Goal: Information Seeking & Learning: Learn about a topic

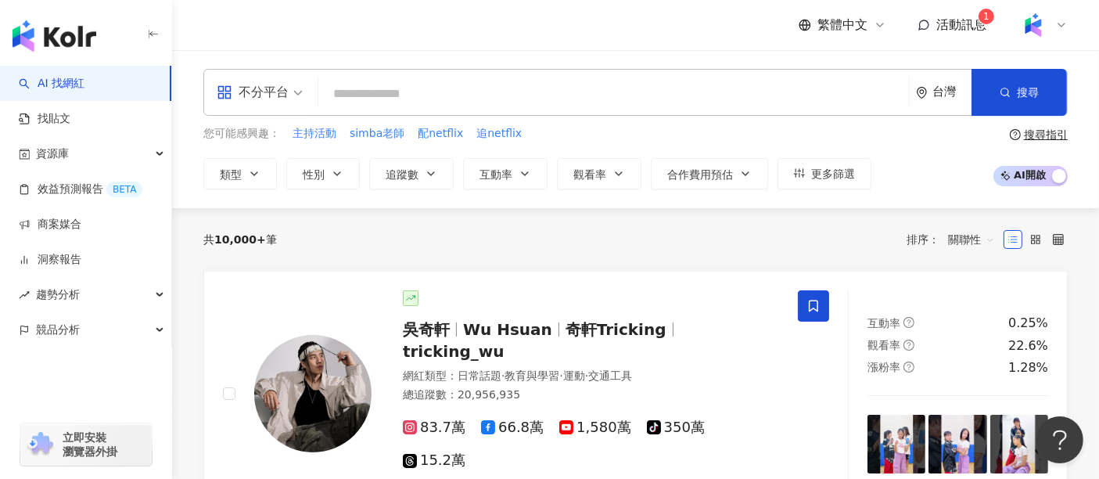
paste input "***"
type input "***"
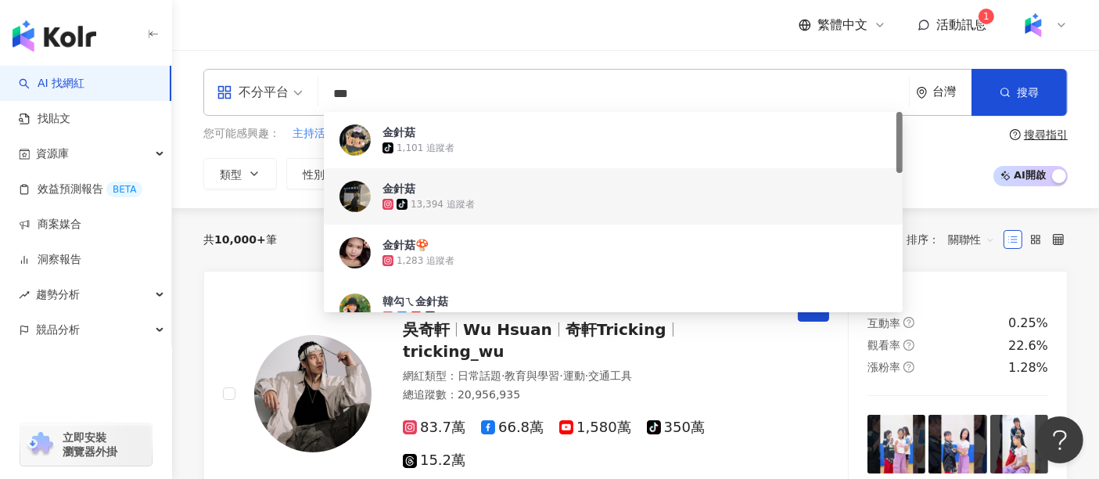
scroll to position [87, 0]
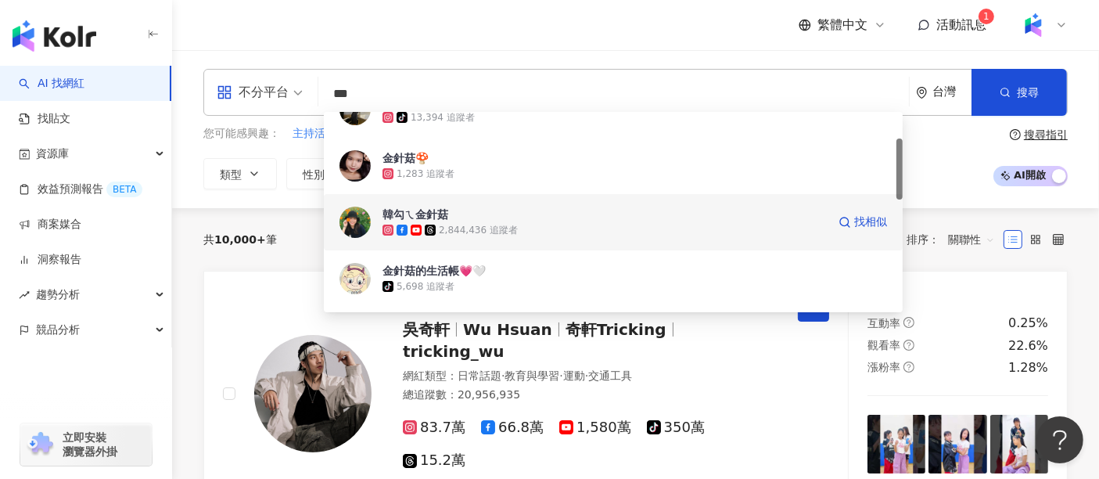
click at [476, 224] on div "2,844,436 追蹤者" at bounding box center [478, 230] width 79 height 13
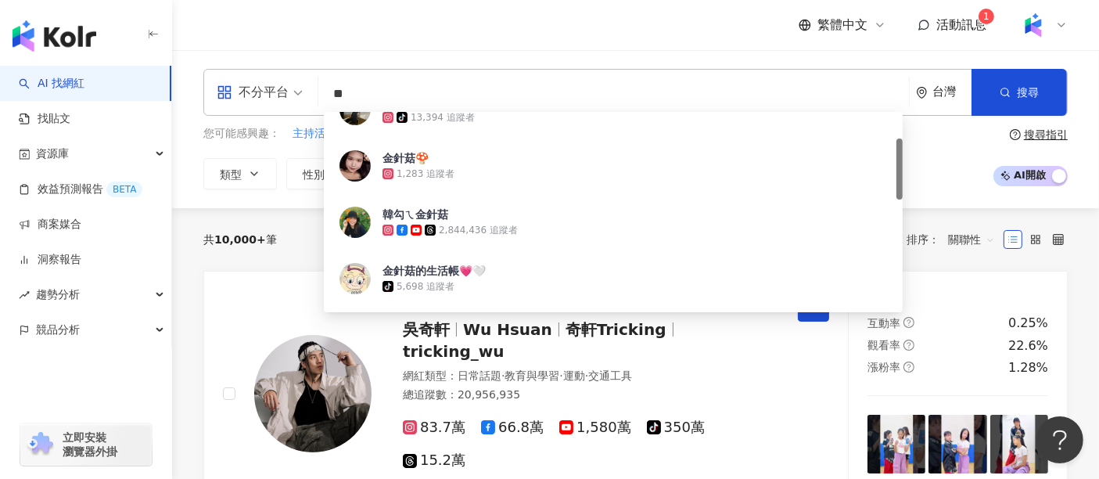
scroll to position [0, 0]
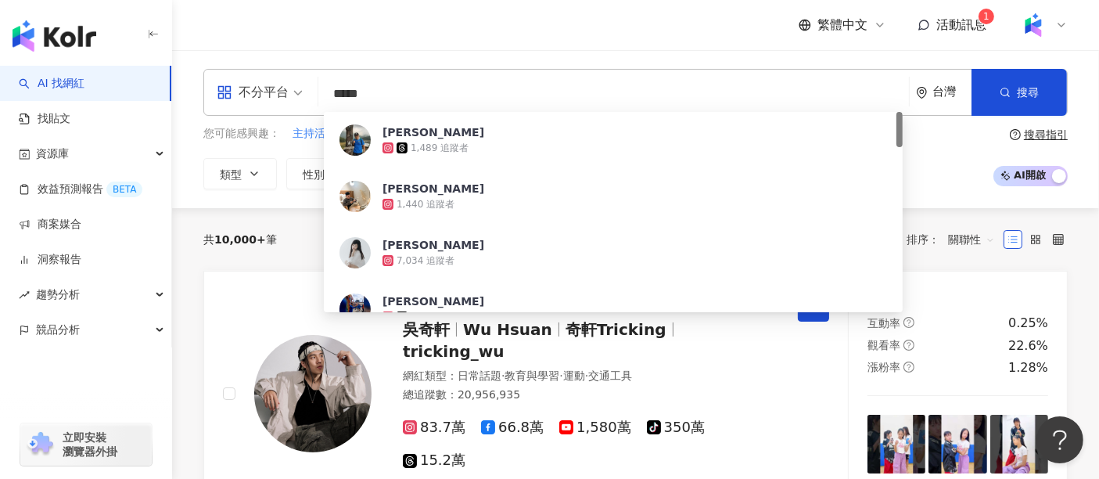
type input "***"
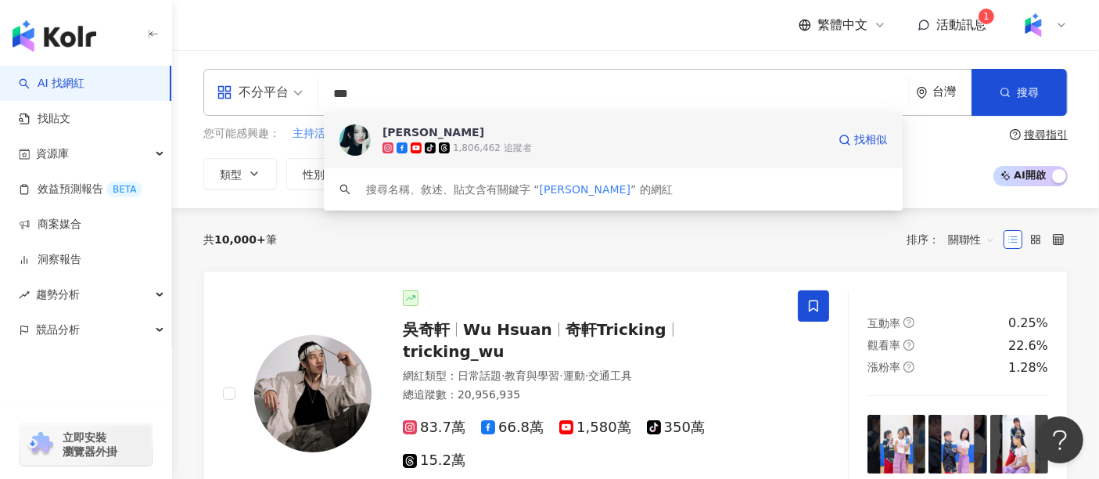
click at [462, 142] on div "1,806,462 追蹤者" at bounding box center [492, 148] width 79 height 13
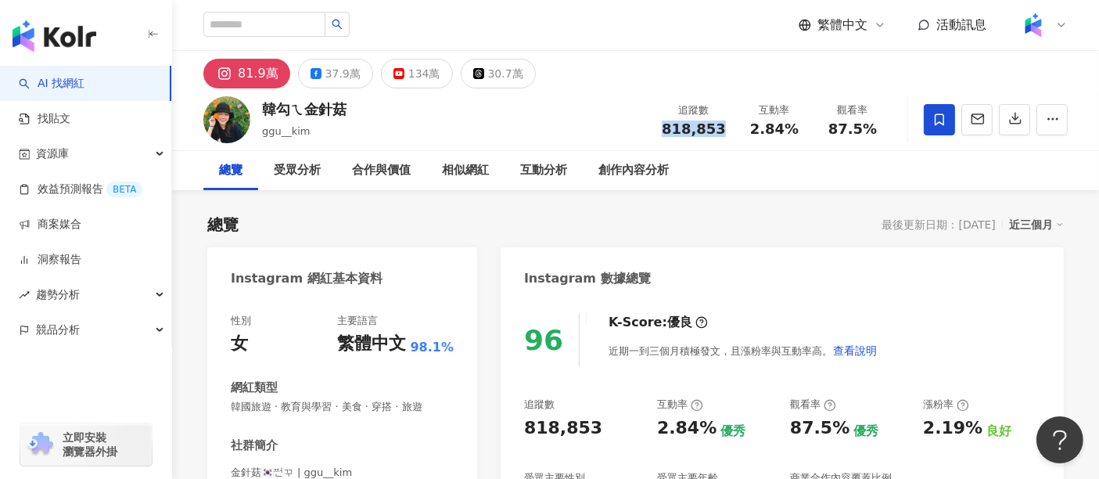
drag, startPoint x: 715, startPoint y: 131, endPoint x: 663, endPoint y: 137, distance: 52.0
click at [663, 137] on div "追蹤數 818,853 互動率 2.84% 觀看率 87.5%" at bounding box center [771, 119] width 239 height 46
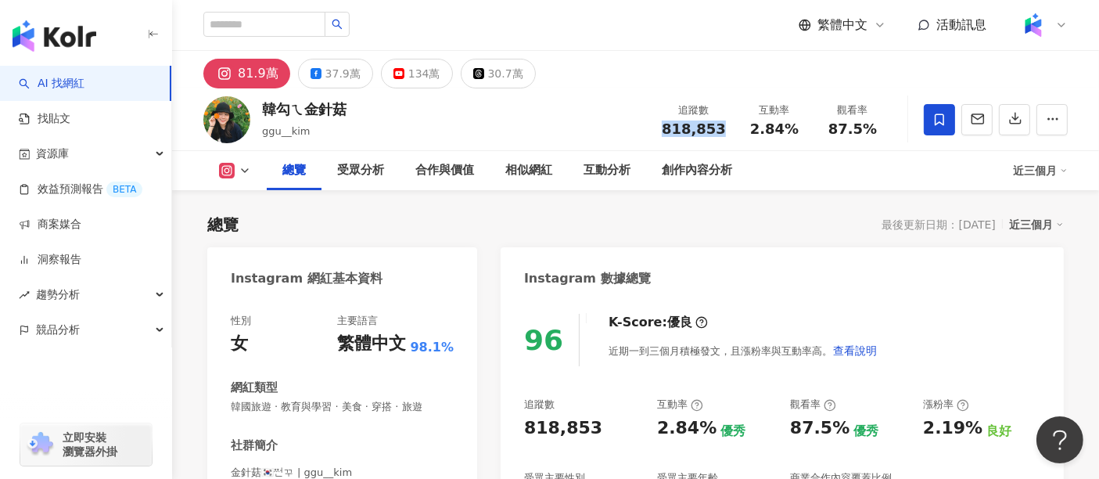
scroll to position [174, 0]
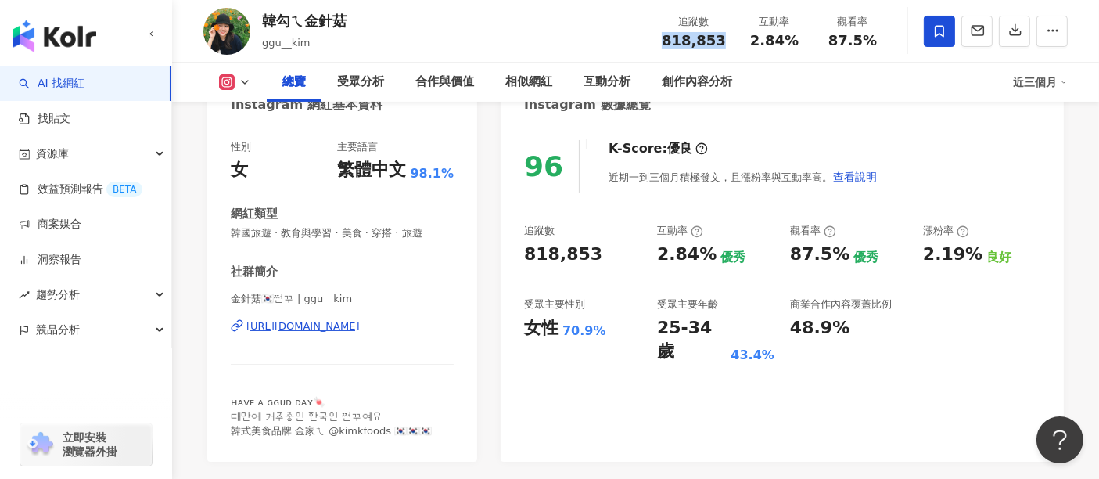
click at [334, 332] on div "[URL][DOMAIN_NAME]" at bounding box center [302, 326] width 113 height 14
click at [780, 43] on span "2.84%" at bounding box center [774, 41] width 49 height 16
drag, startPoint x: 803, startPoint y: 37, endPoint x: 742, endPoint y: 38, distance: 61.8
click at [742, 38] on div "互動率 2.84%" at bounding box center [774, 31] width 78 height 34
copy span "2.84%"
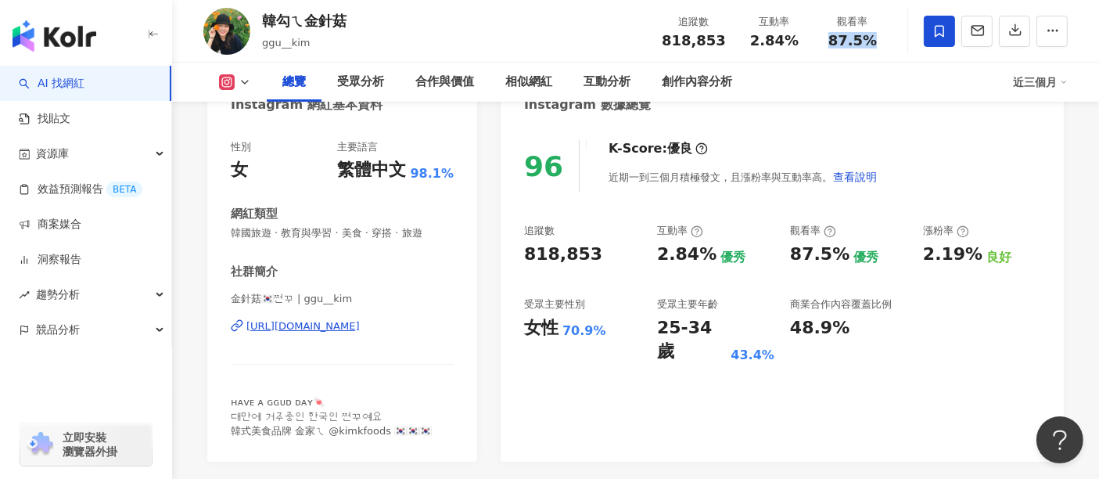
drag, startPoint x: 874, startPoint y: 48, endPoint x: 831, endPoint y: 33, distance: 45.5
click at [831, 33] on div "87.5%" at bounding box center [852, 41] width 59 height 16
copy span "87.5%"
drag, startPoint x: 975, startPoint y: 257, endPoint x: 922, endPoint y: 261, distance: 52.6
click at [922, 261] on div "追蹤數 818,853 互動率 2.84% 優秀 觀看率 87.5% 優秀 漲粉率 2.19% 良好 受眾主要性別 女性 70.9% 受眾主要年齡 25-34…" at bounding box center [782, 294] width 516 height 140
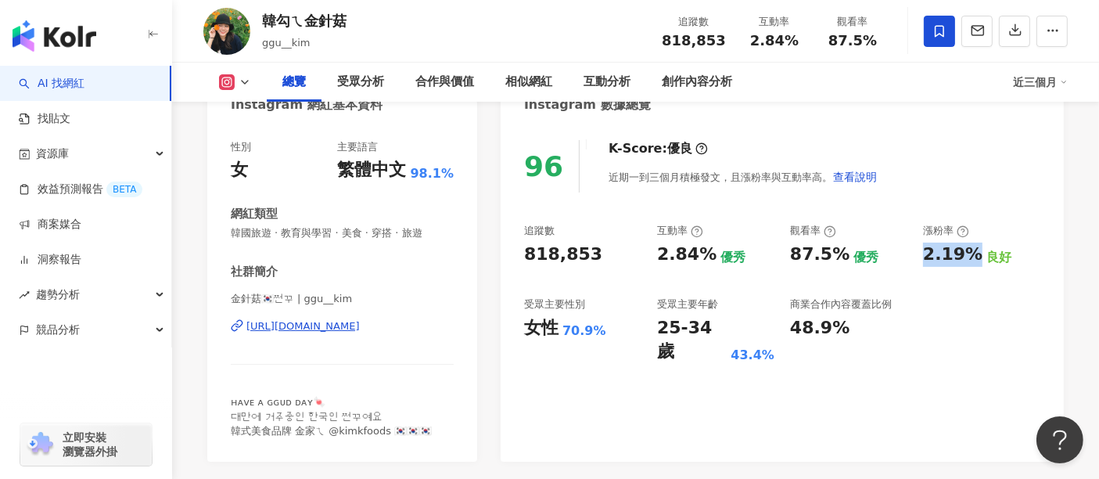
copy div "2.19%"
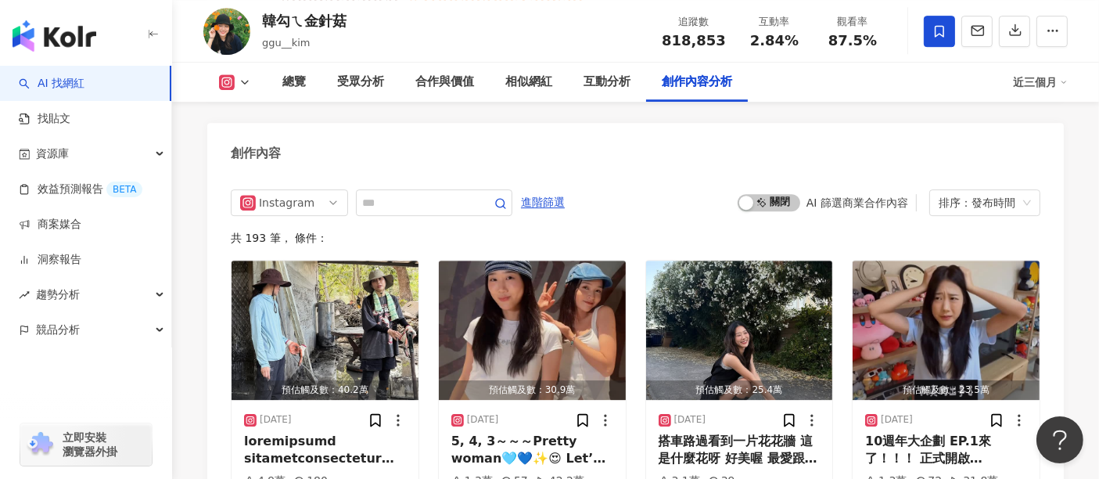
scroll to position [4781, 0]
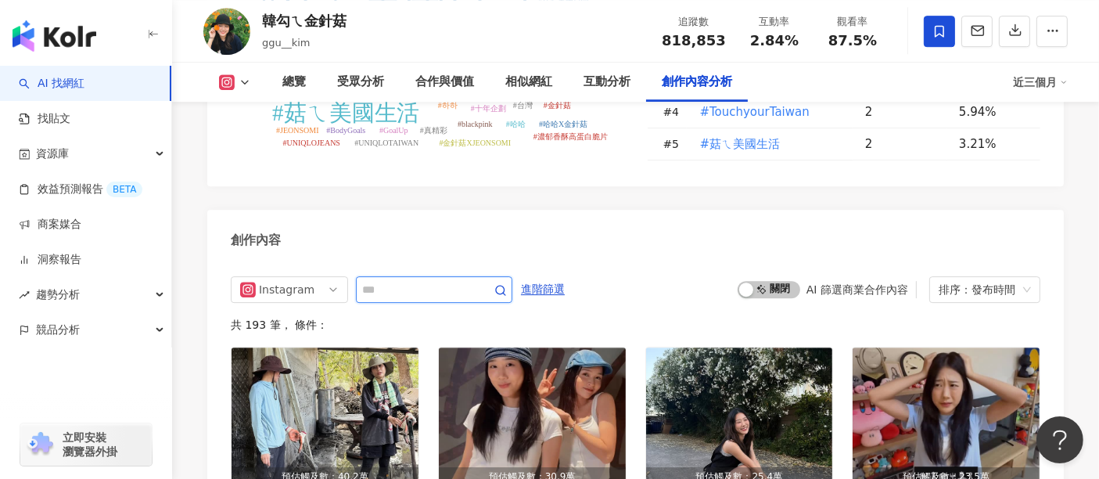
click at [417, 280] on input "text" at bounding box center [417, 289] width 110 height 19
type input "*"
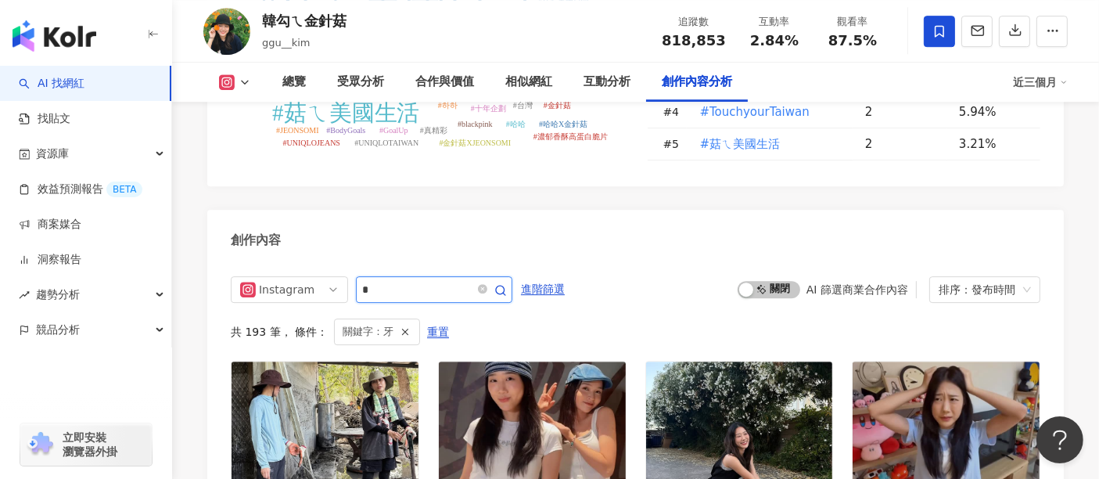
scroll to position [4776, 0]
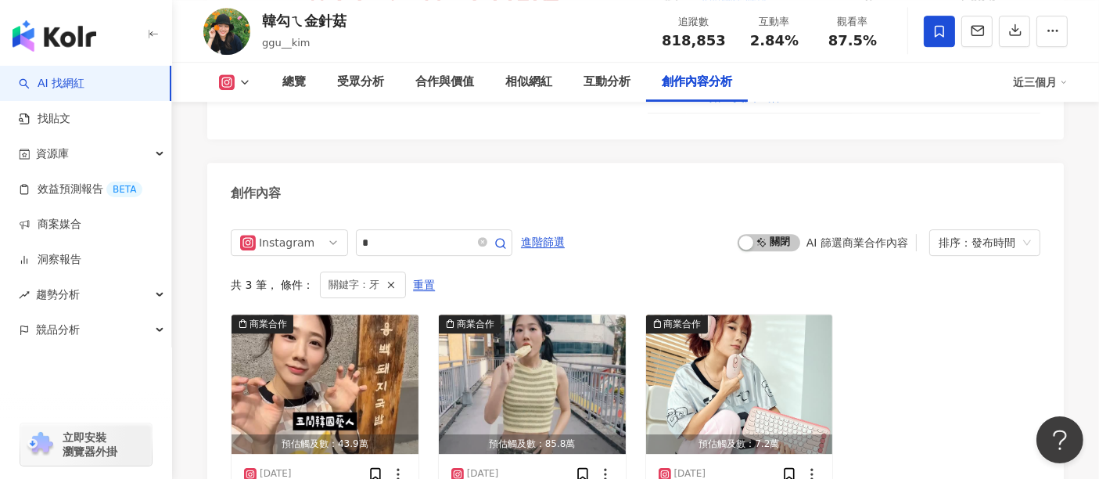
scroll to position [4864, 0]
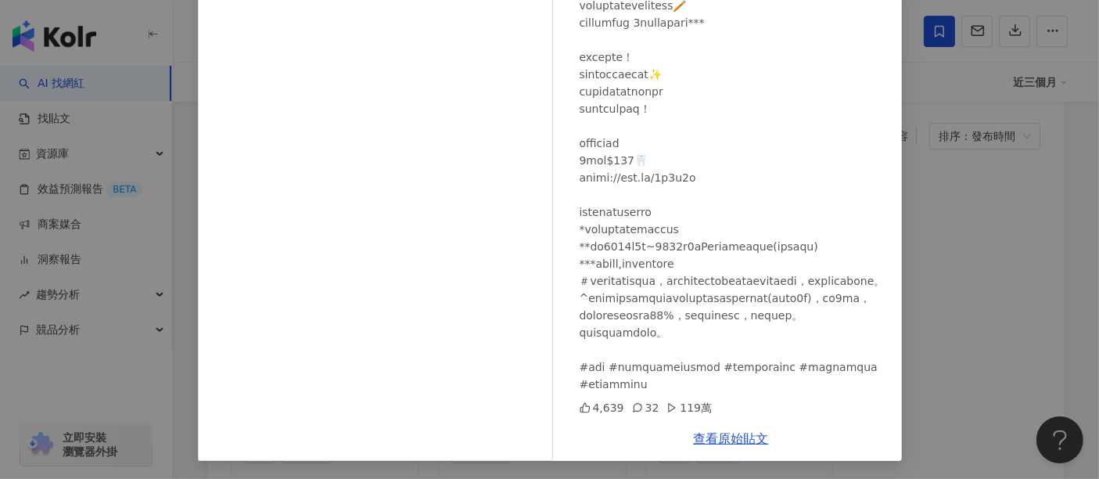
scroll to position [4951, 0]
click at [748, 437] on link "查看原始貼文" at bounding box center [731, 438] width 75 height 15
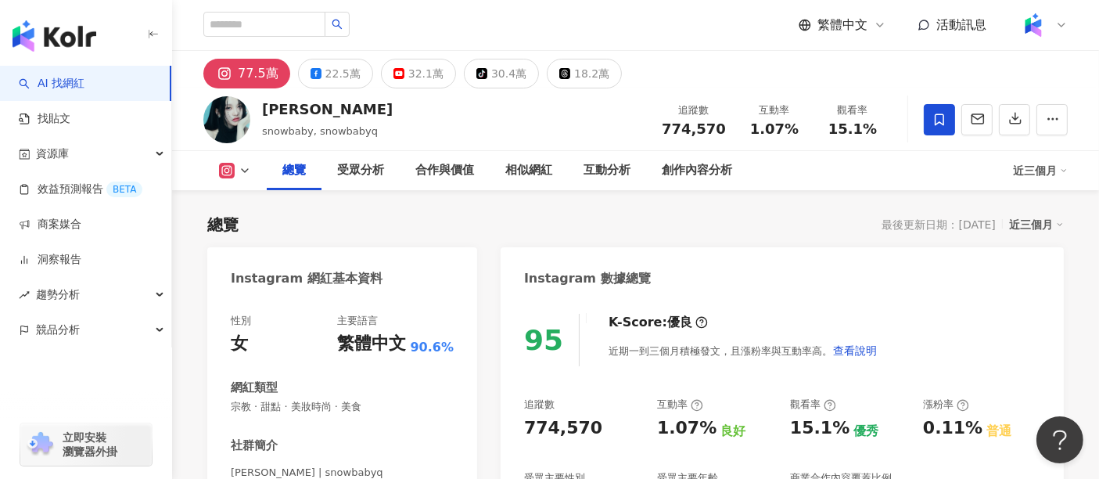
drag, startPoint x: 731, startPoint y: 124, endPoint x: 670, endPoint y: 128, distance: 61.2
click at [670, 128] on div "追蹤數 774,570" at bounding box center [693, 119] width 83 height 34
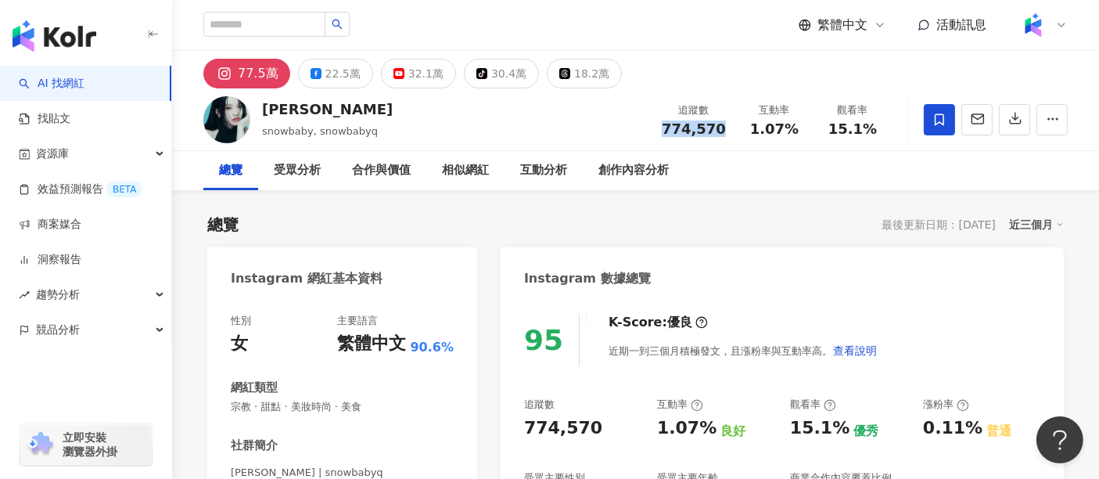
copy span "774,570"
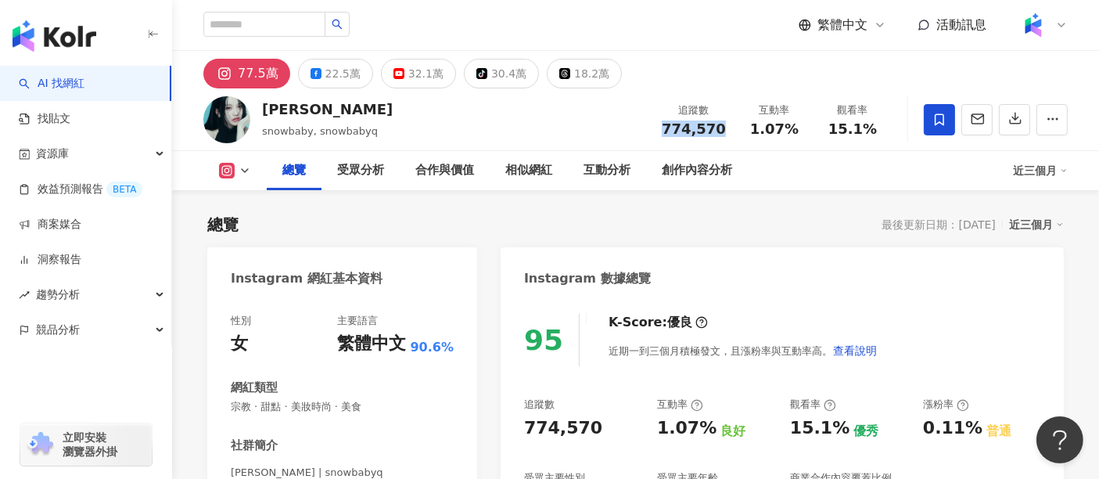
scroll to position [347, 0]
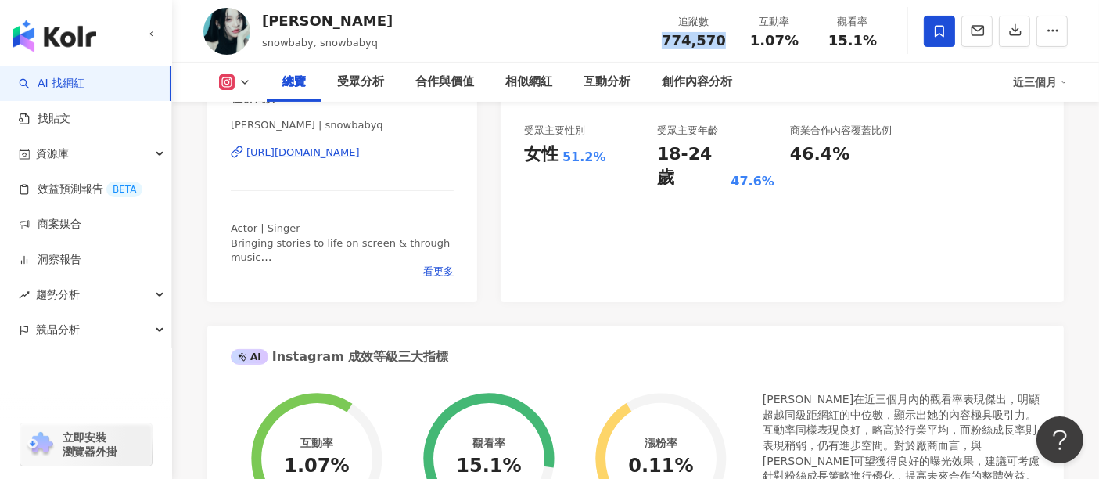
click at [360, 157] on div "https://www.instagram.com/snowbabyq/" at bounding box center [302, 153] width 113 height 14
drag, startPoint x: 791, startPoint y: 38, endPoint x: 749, endPoint y: 41, distance: 42.4
click at [749, 41] on div "1.07%" at bounding box center [774, 41] width 59 height 16
copy span "1.07%"
drag, startPoint x: 879, startPoint y: 43, endPoint x: 829, endPoint y: 41, distance: 50.1
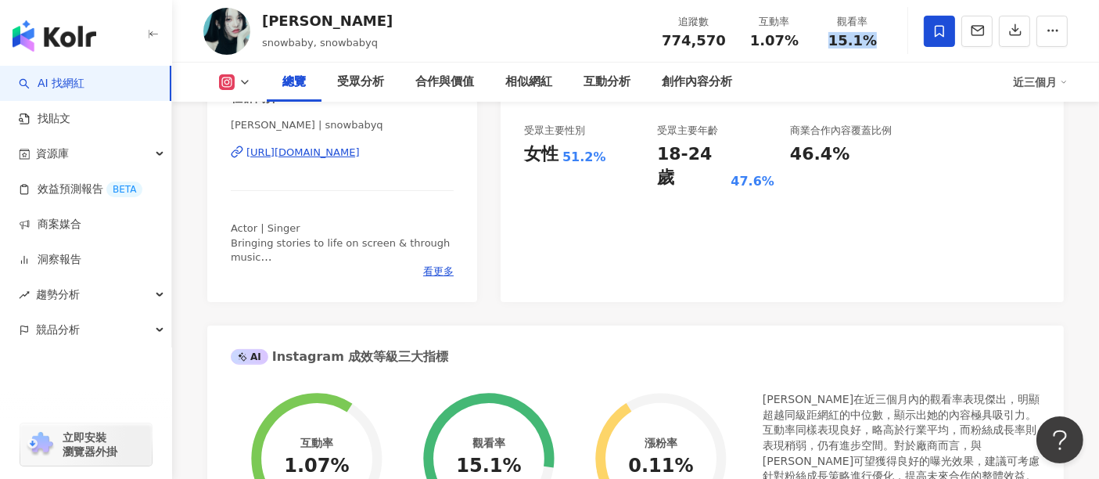
click at [829, 41] on div "15.1%" at bounding box center [852, 41] width 59 height 16
copy span "15.1%"
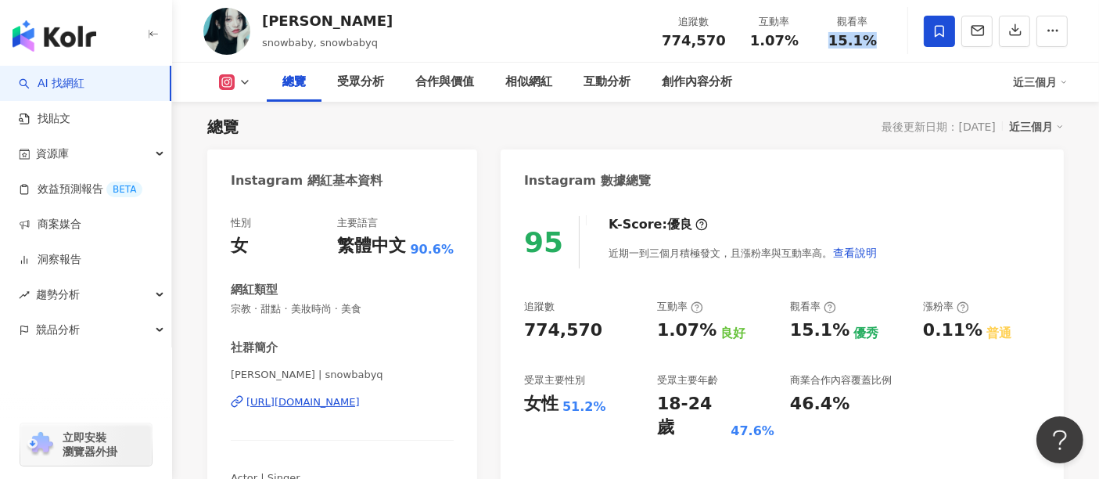
scroll to position [87, 0]
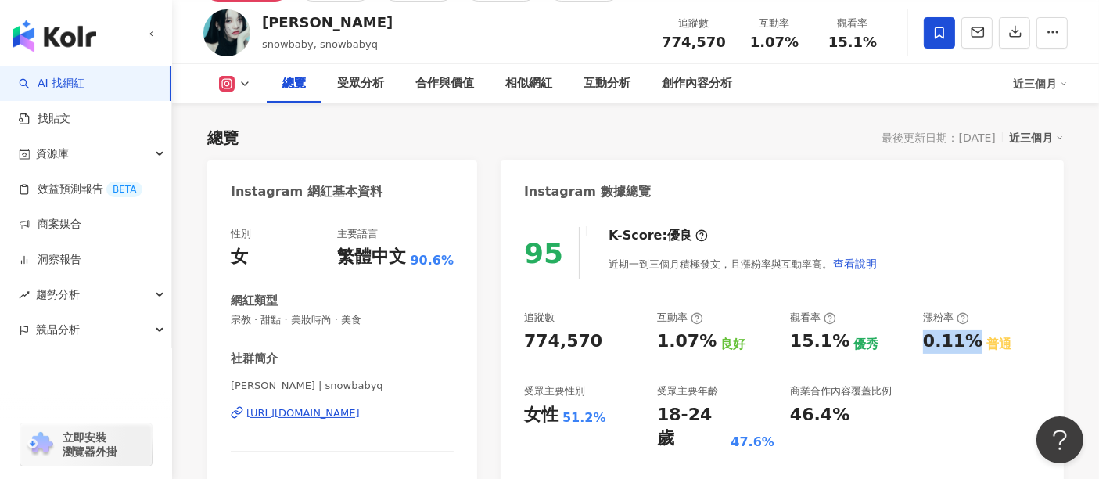
drag, startPoint x: 969, startPoint y: 340, endPoint x: 925, endPoint y: 343, distance: 43.9
click at [925, 343] on div "0.11%" at bounding box center [952, 341] width 59 height 24
copy div "0.11%"
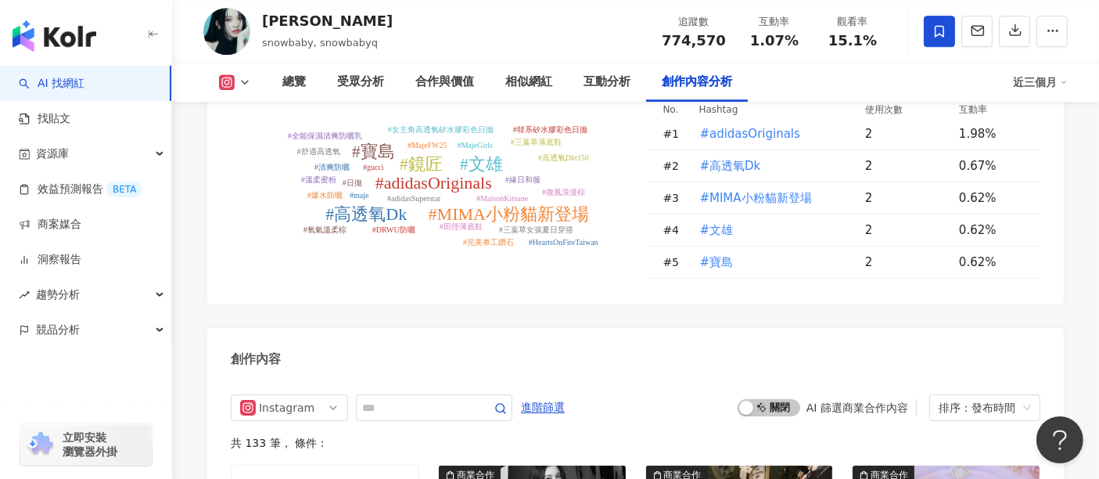
scroll to position [4781, 0]
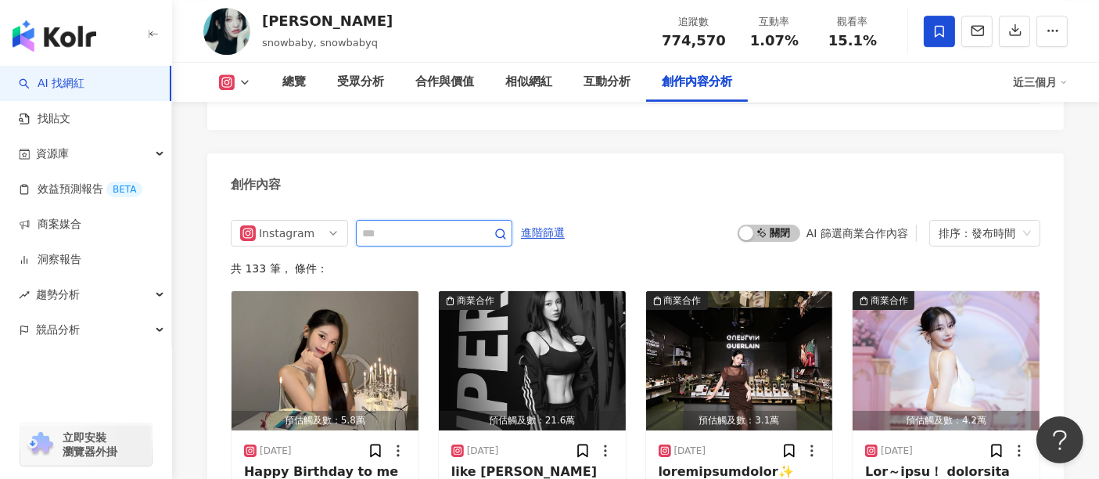
click at [426, 224] on input "text" at bounding box center [417, 233] width 110 height 19
type input "*"
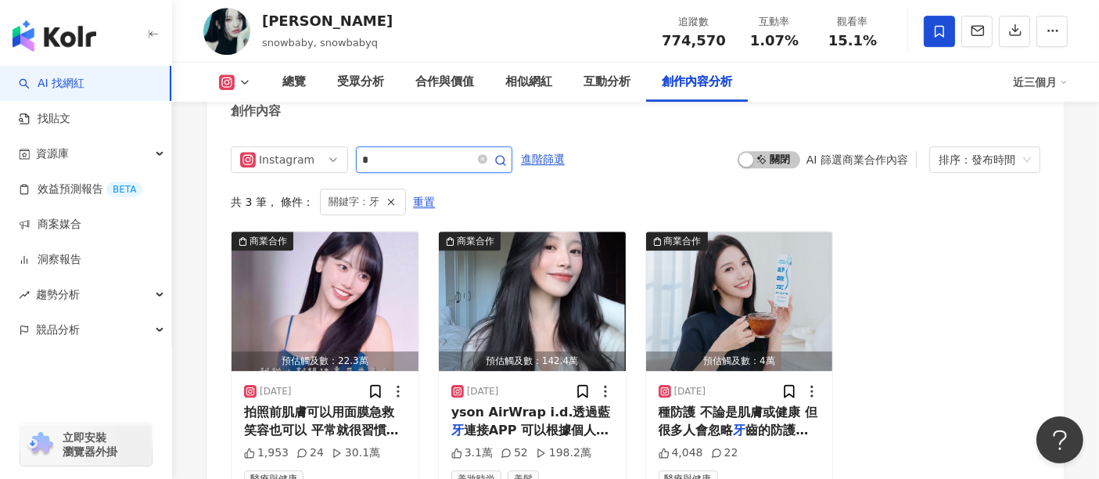
scroll to position [4871, 0]
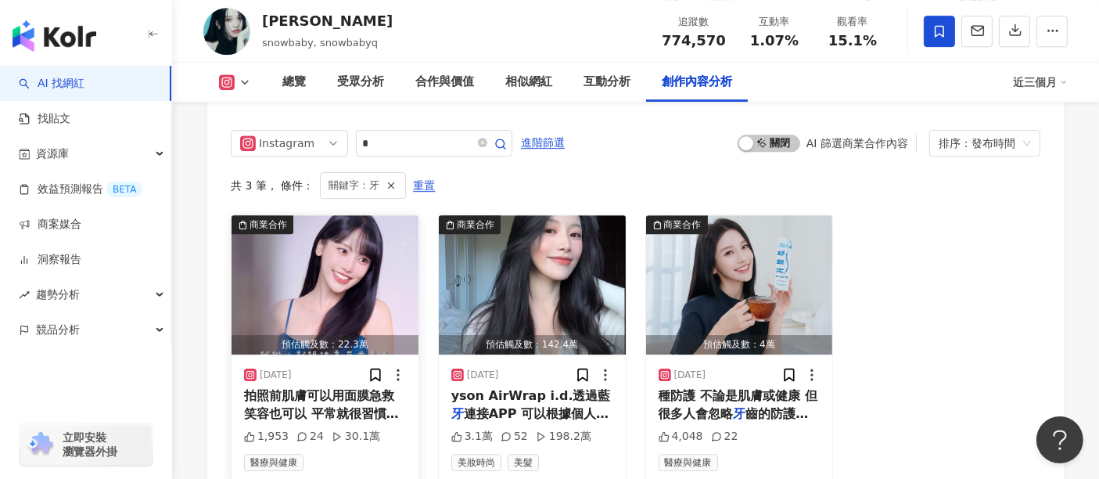
click at [364, 388] on span "拍照前肌膚可以用面膜急救 笑容也可以 平常就很習慣把" at bounding box center [321, 404] width 155 height 32
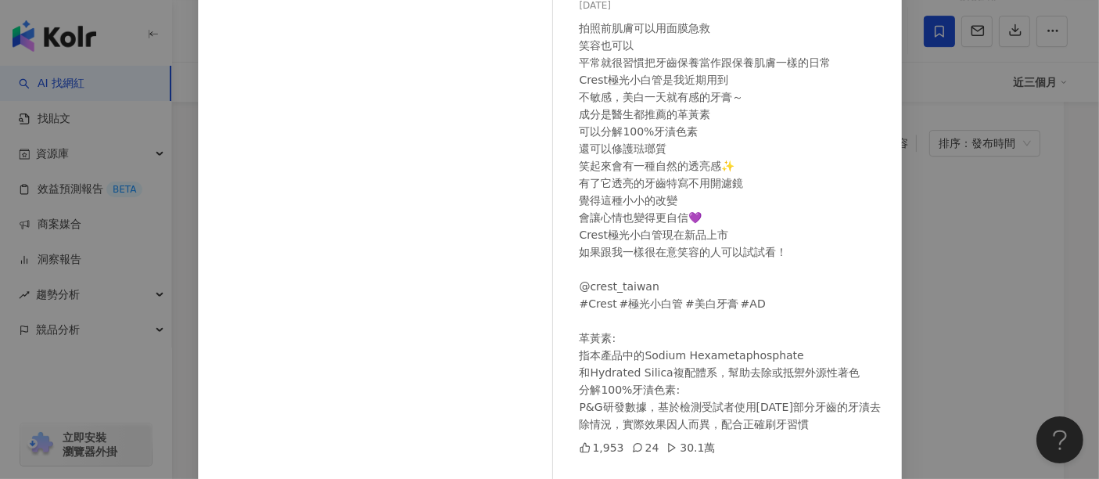
scroll to position [222, 0]
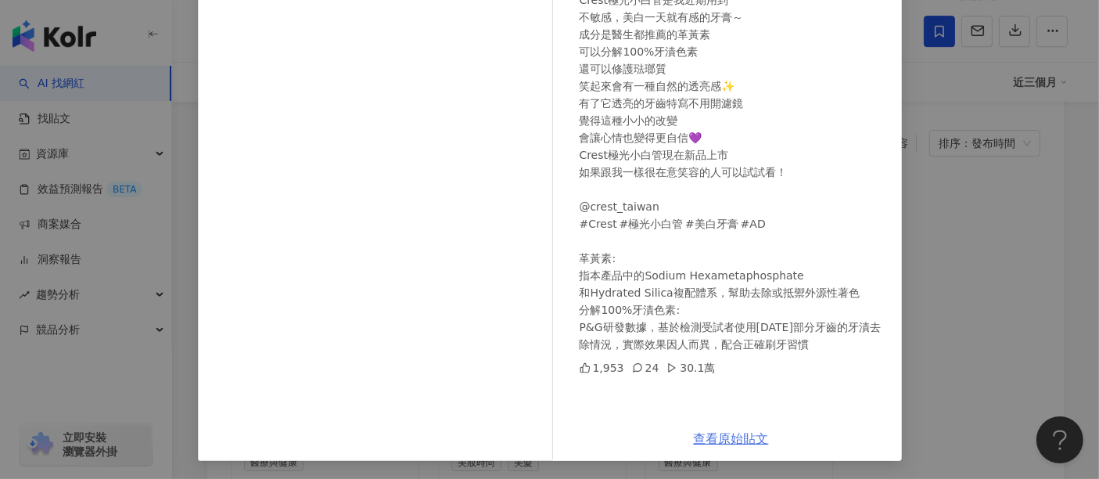
click at [737, 438] on link "查看原始貼文" at bounding box center [731, 438] width 75 height 15
